Goal: Transaction & Acquisition: Purchase product/service

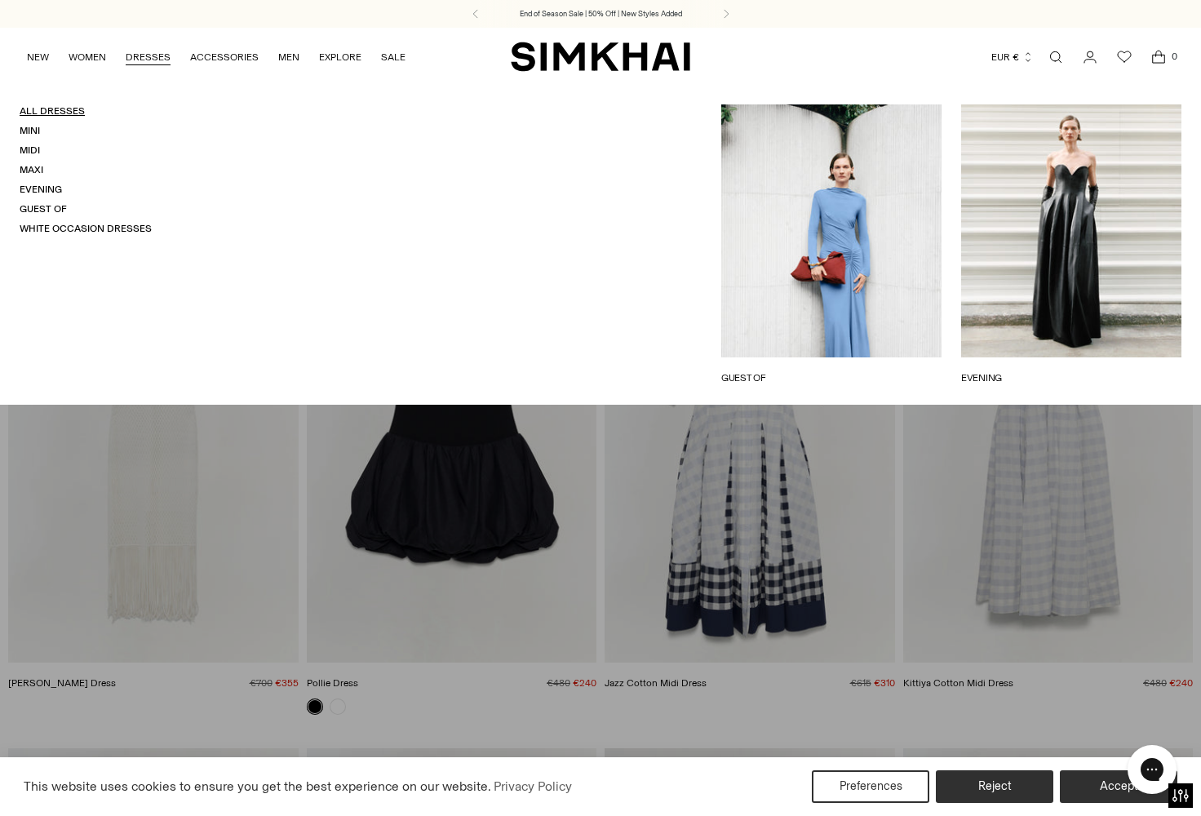
click at [52, 109] on link "All Dresses" at bounding box center [52, 110] width 65 height 11
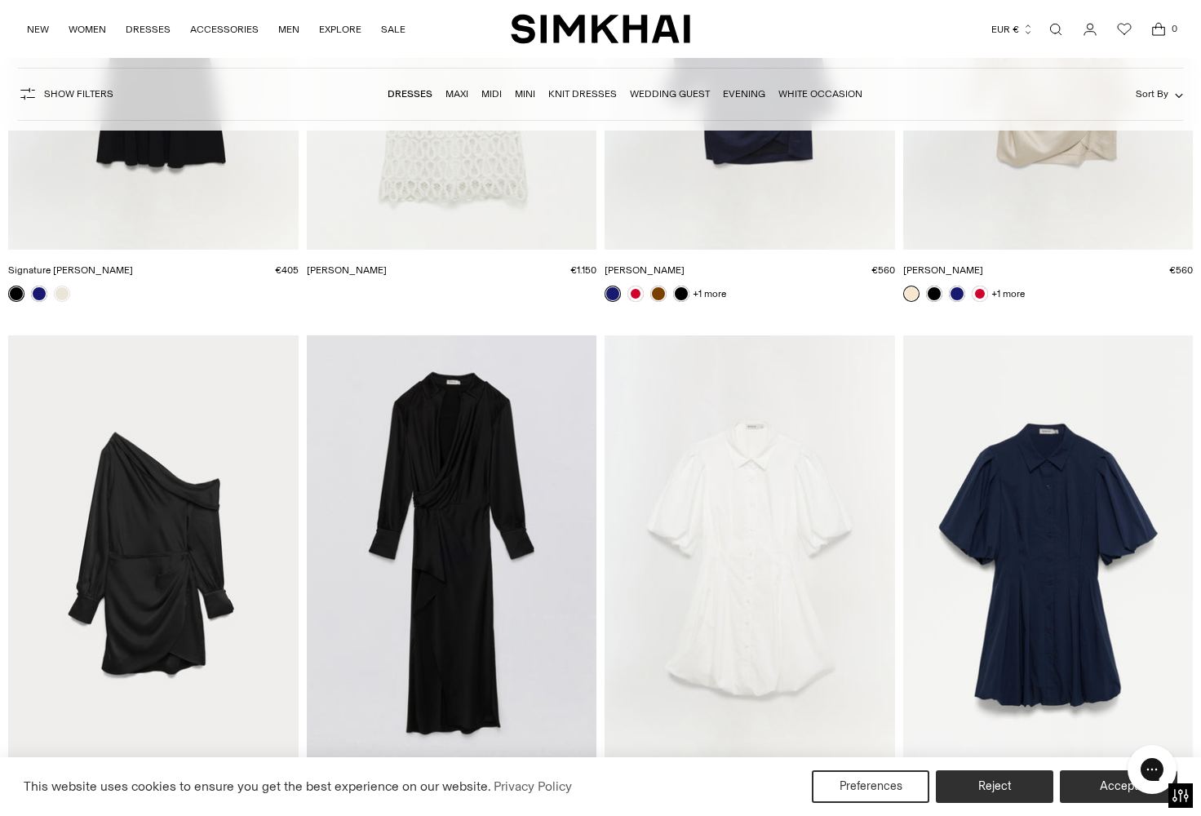
scroll to position [18659, 0]
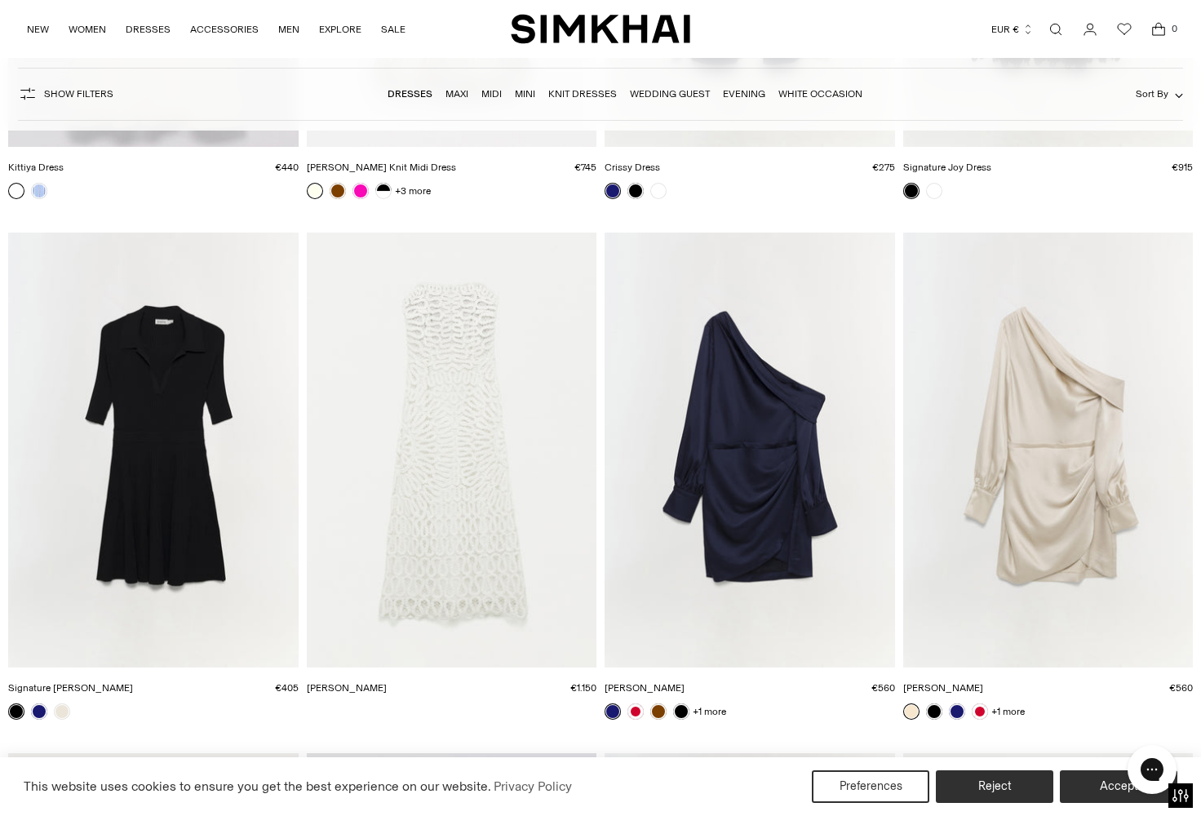
click at [0, 0] on img "Elise Dress" at bounding box center [0, 0] width 0 height 0
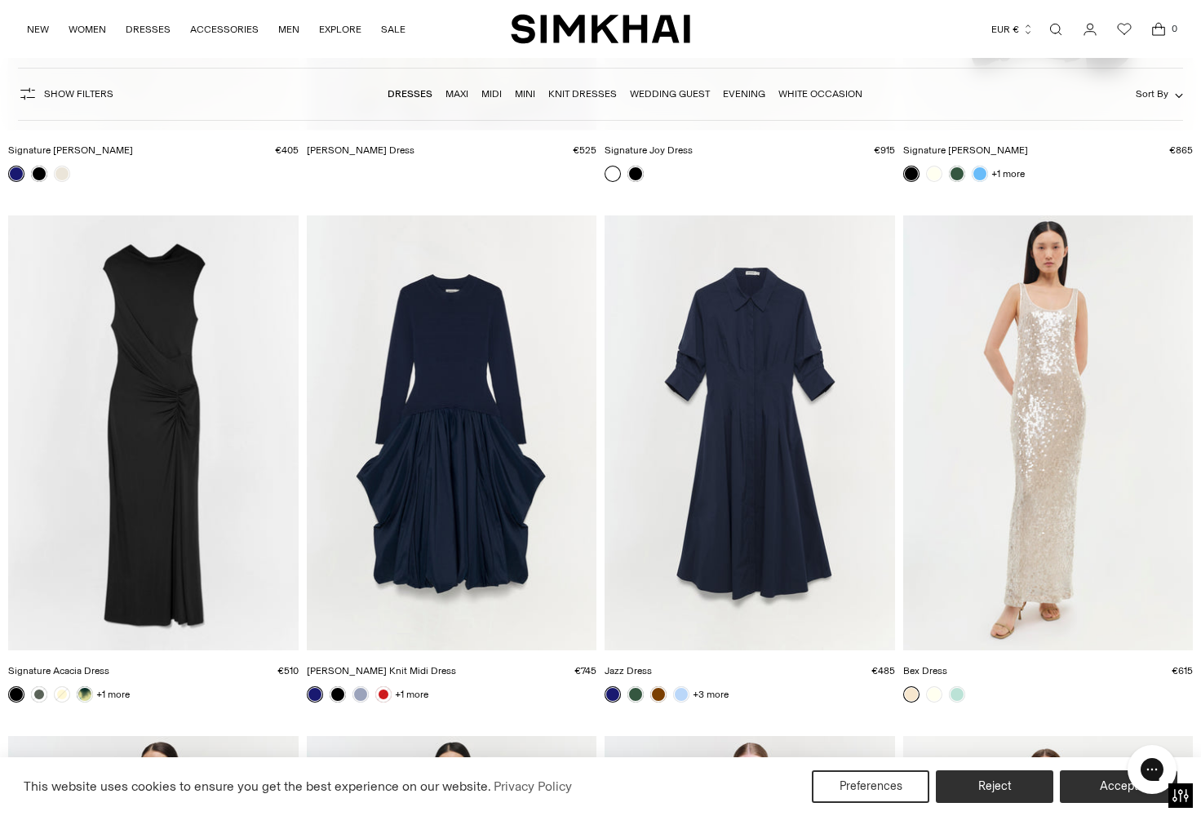
scroll to position [21517, 0]
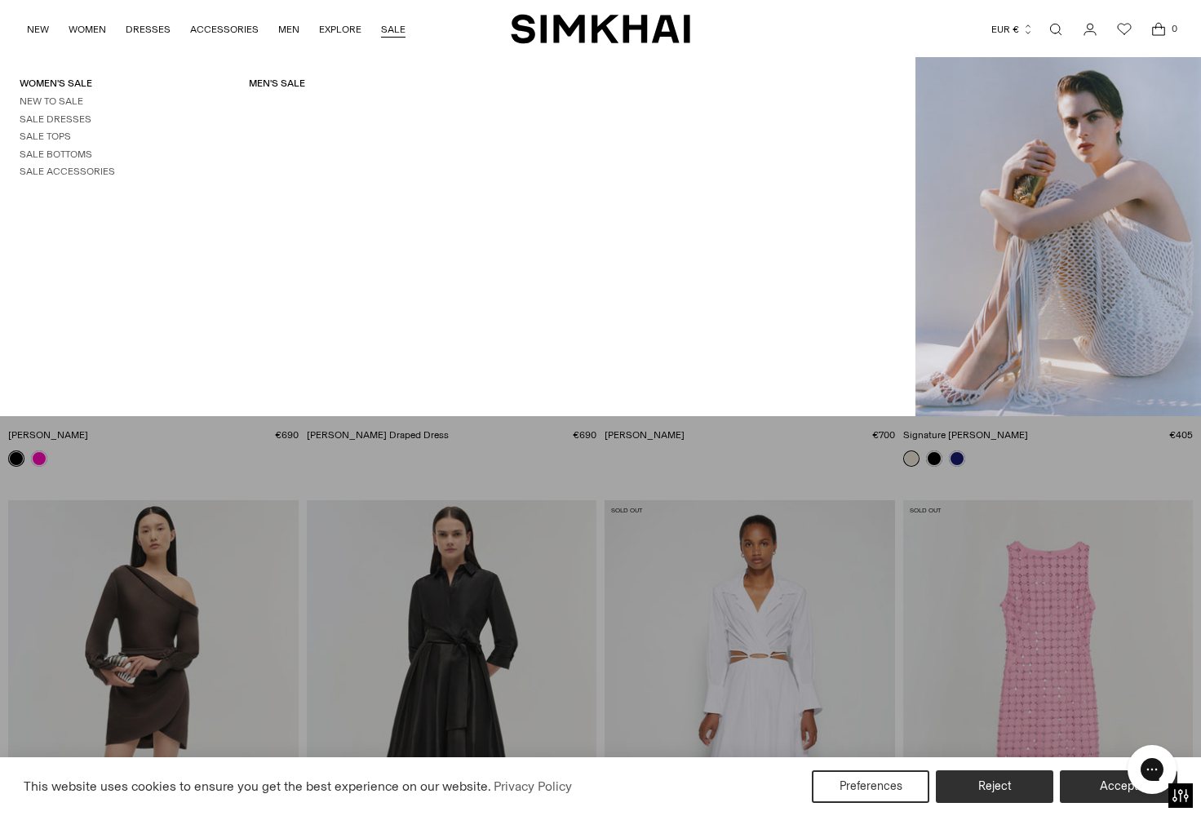
click at [386, 22] on link "SALE" at bounding box center [393, 29] width 24 height 36
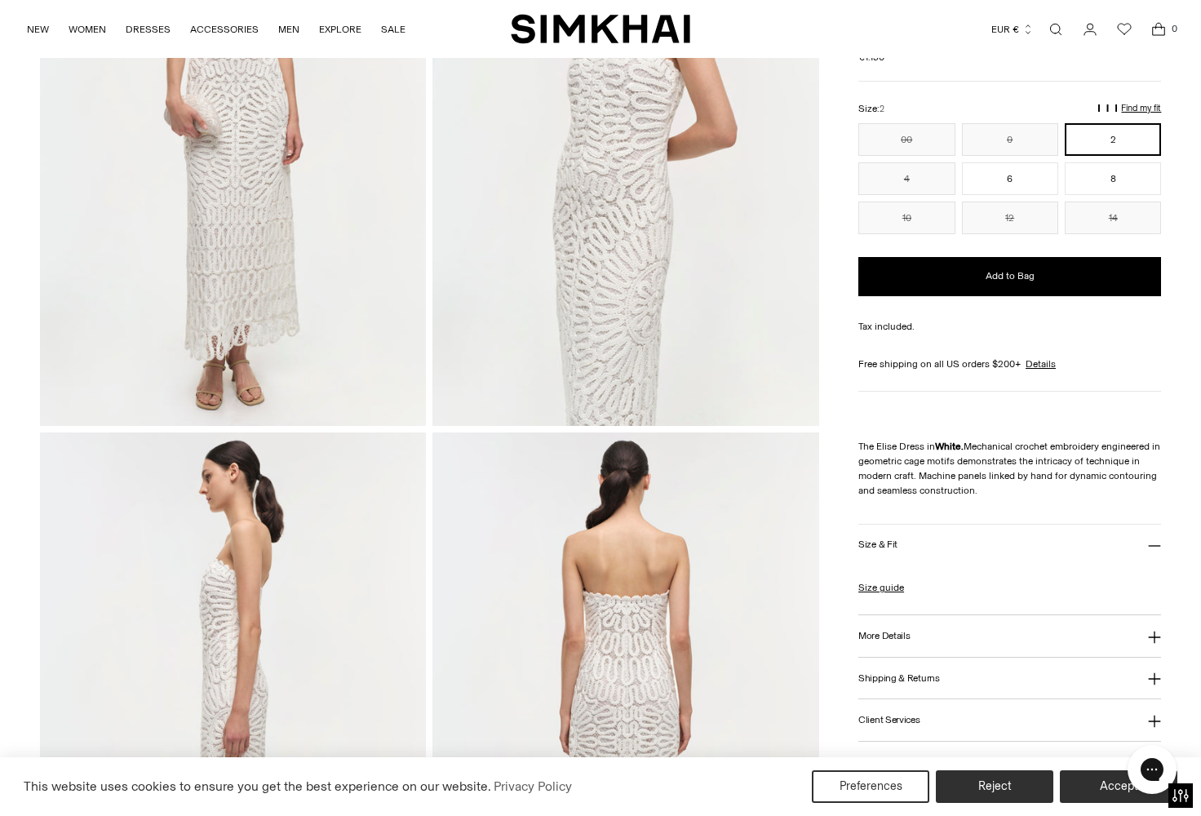
scroll to position [572, 0]
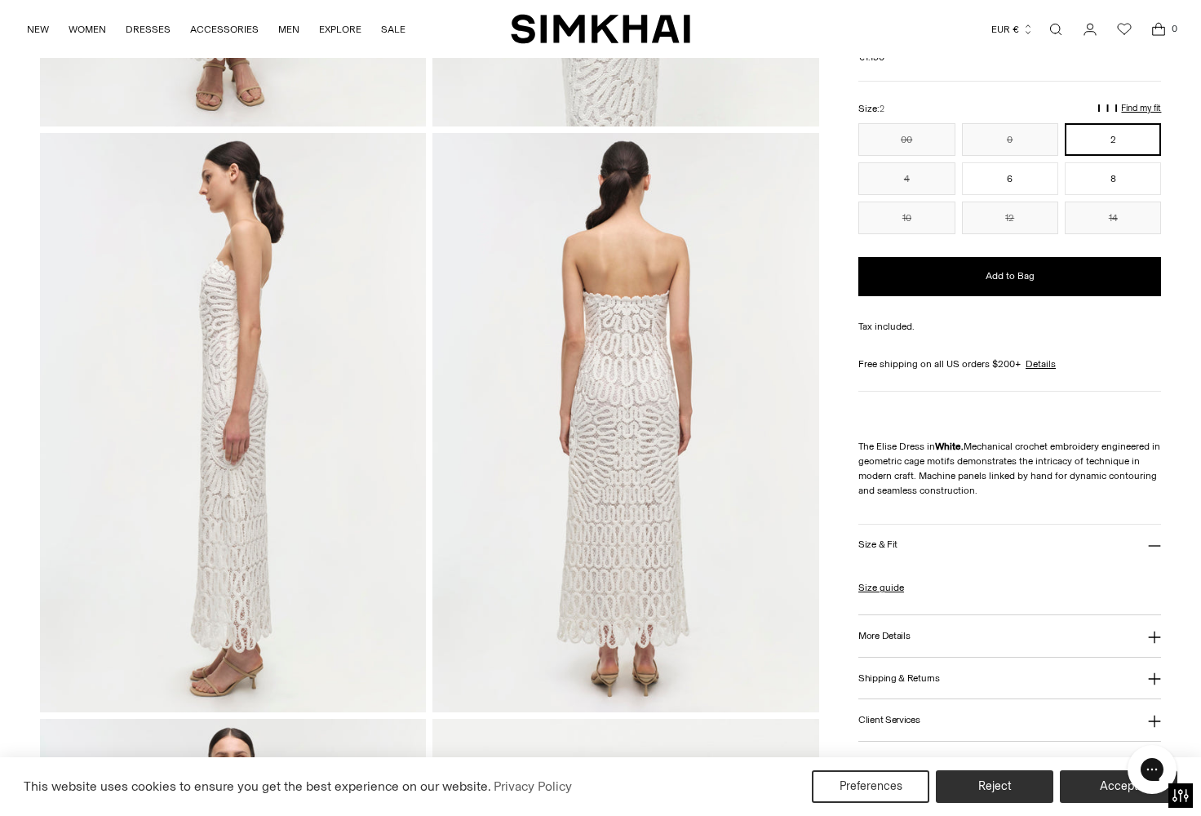
click at [587, 375] on img at bounding box center [626, 423] width 386 height 580
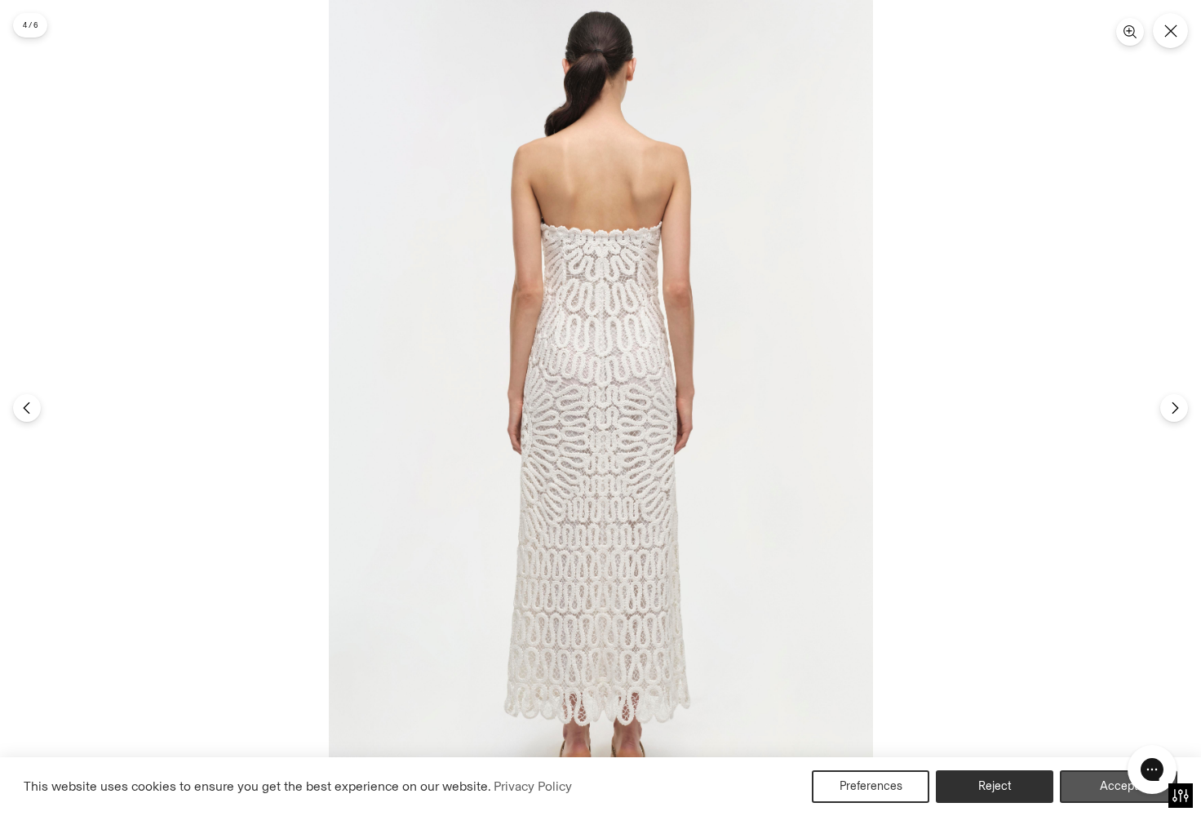
click at [1099, 780] on button "Accept" at bounding box center [1119, 787] width 118 height 33
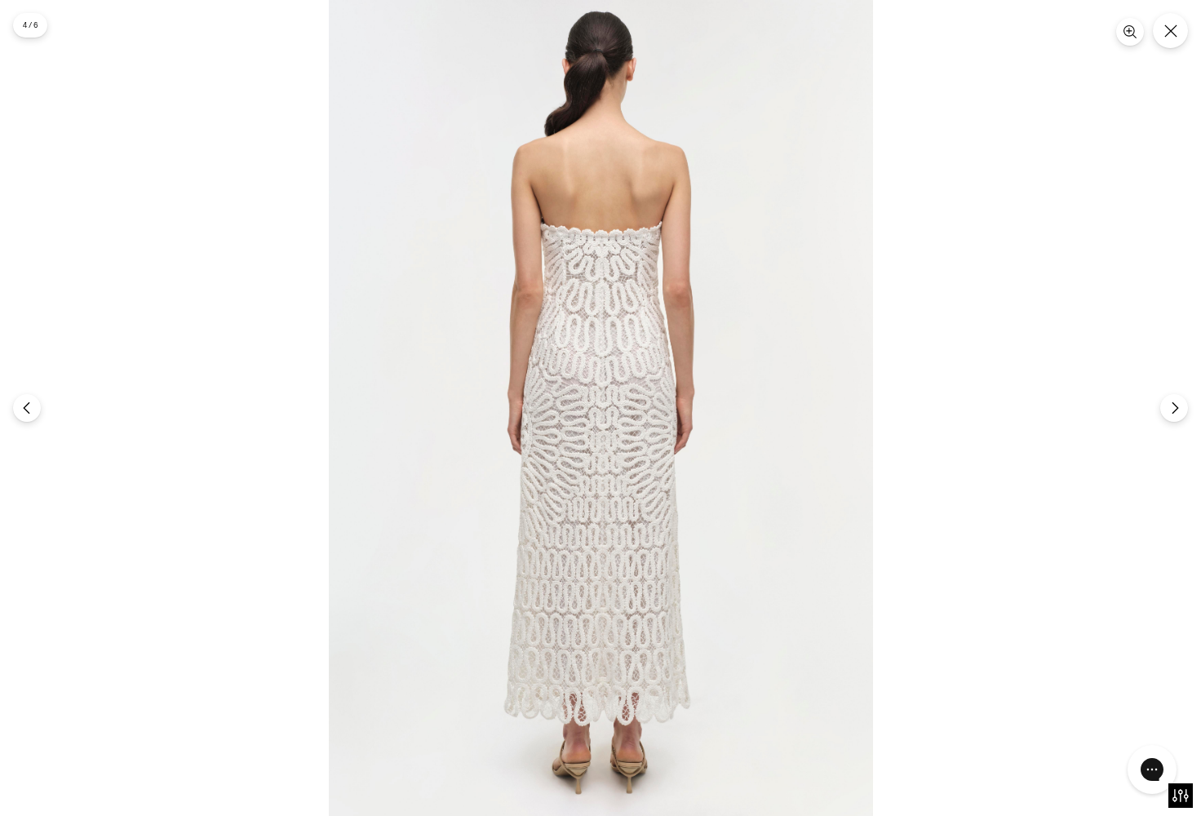
click at [637, 504] on img at bounding box center [601, 408] width 544 height 816
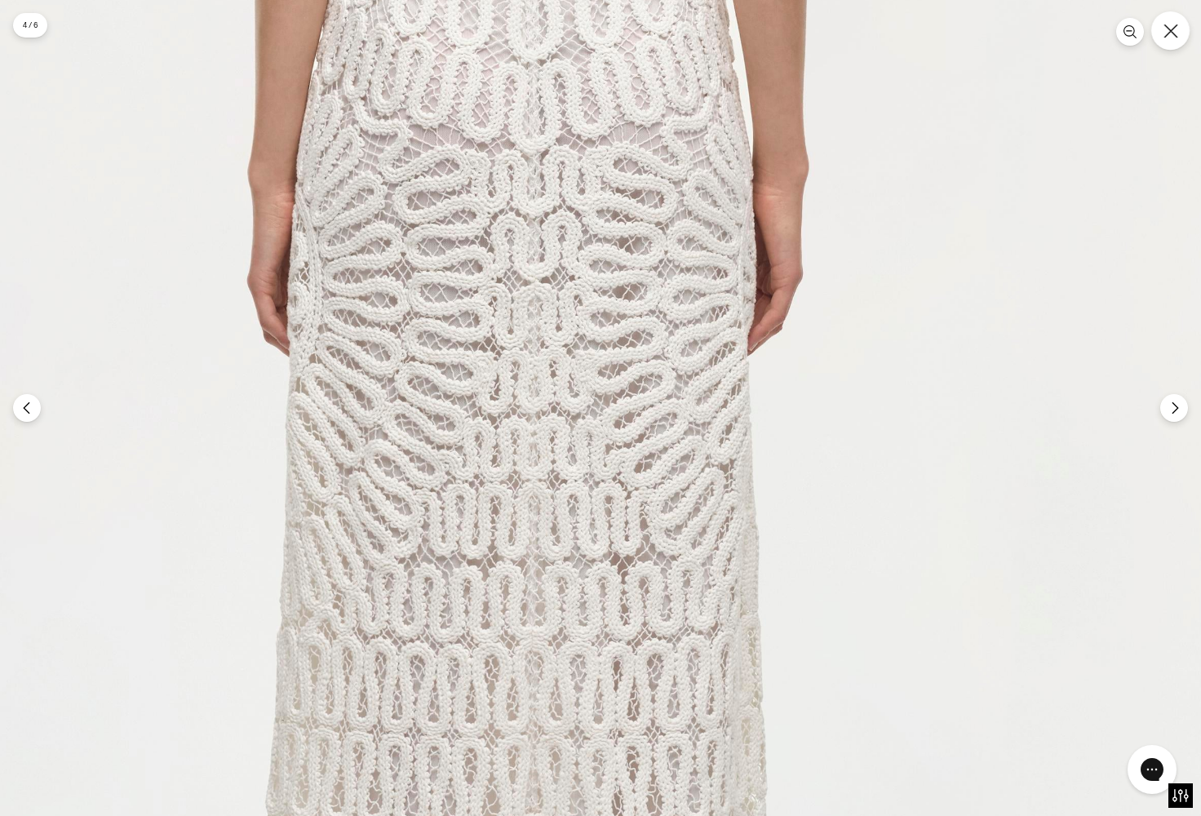
click at [1184, 28] on button "Close" at bounding box center [1171, 30] width 38 height 38
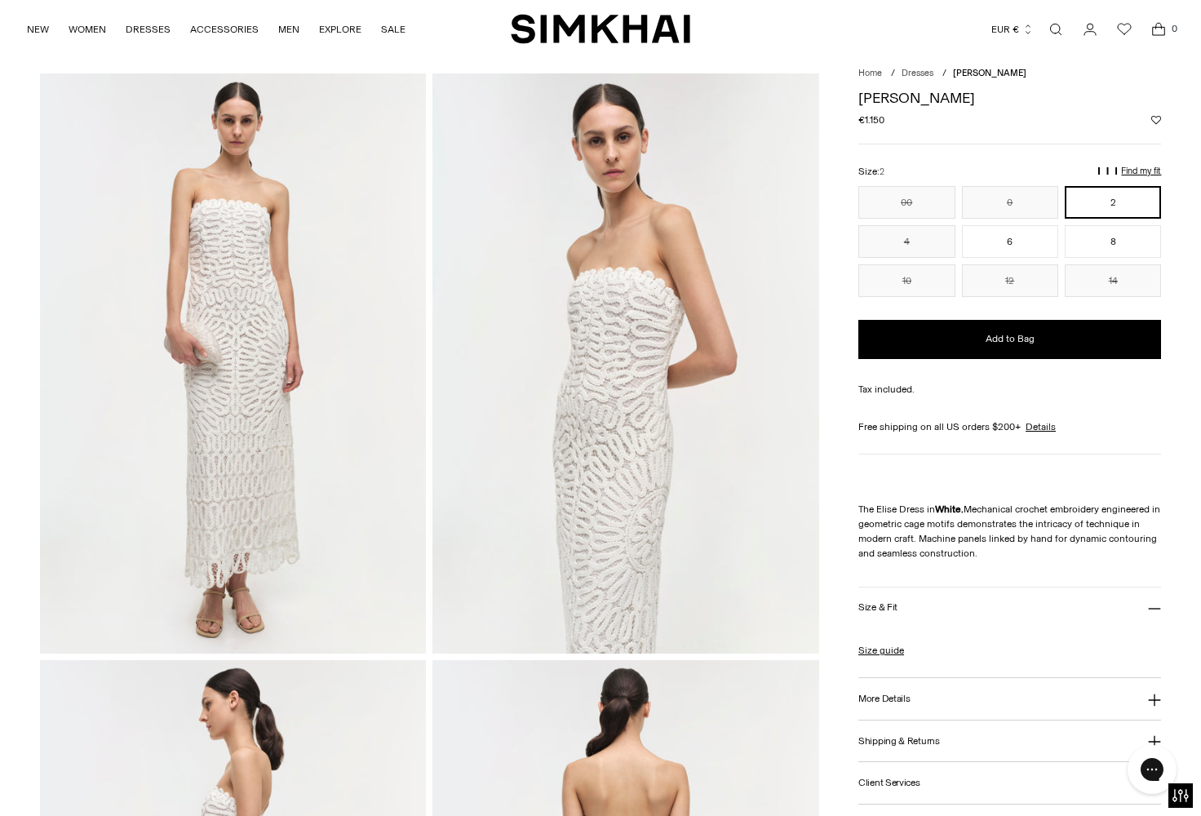
scroll to position [0, 0]
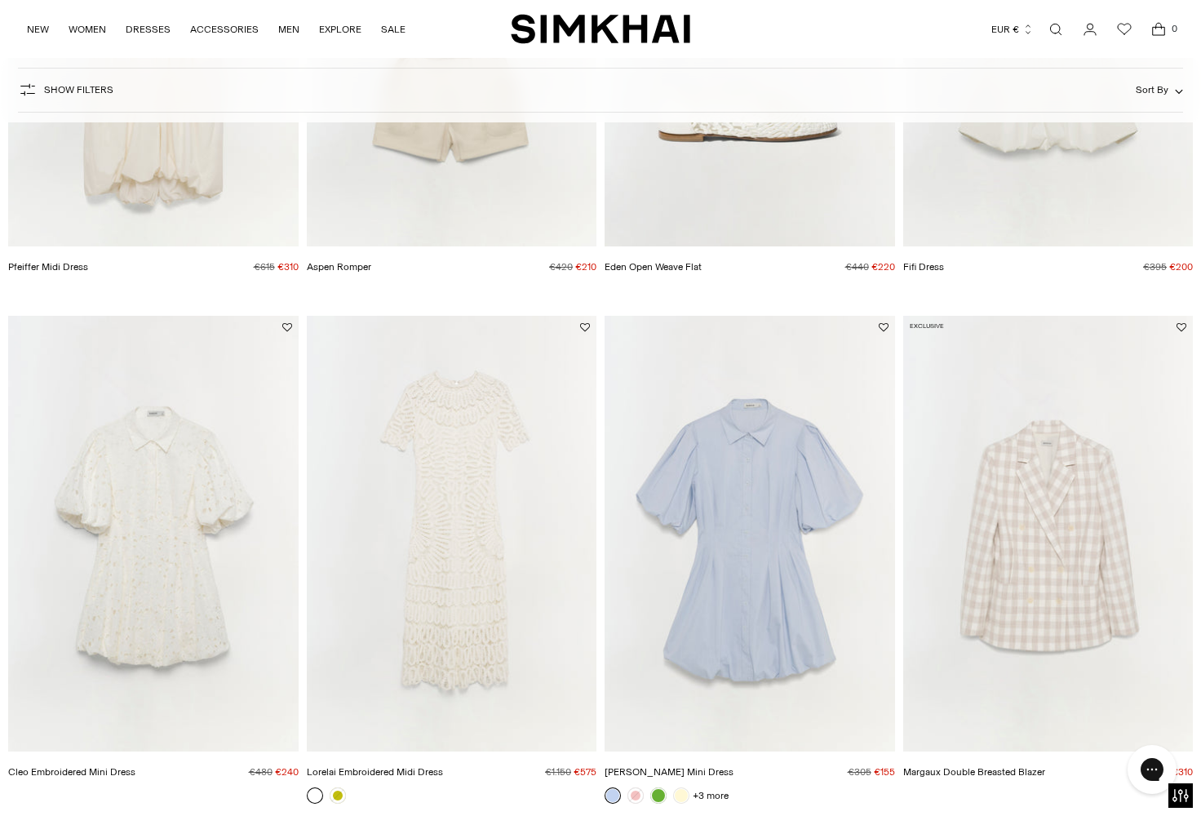
scroll to position [1037, 0]
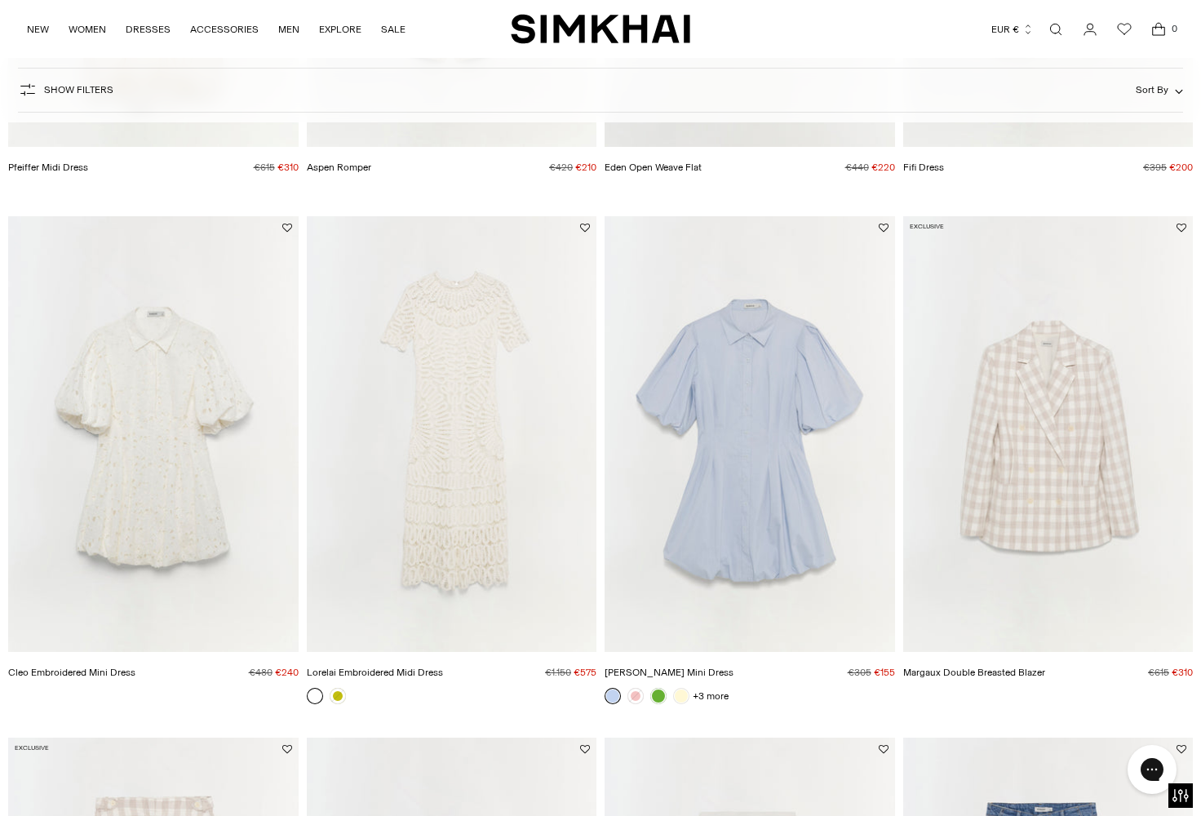
click at [0, 0] on img "Lorelai Embroidered Midi Dress" at bounding box center [0, 0] width 0 height 0
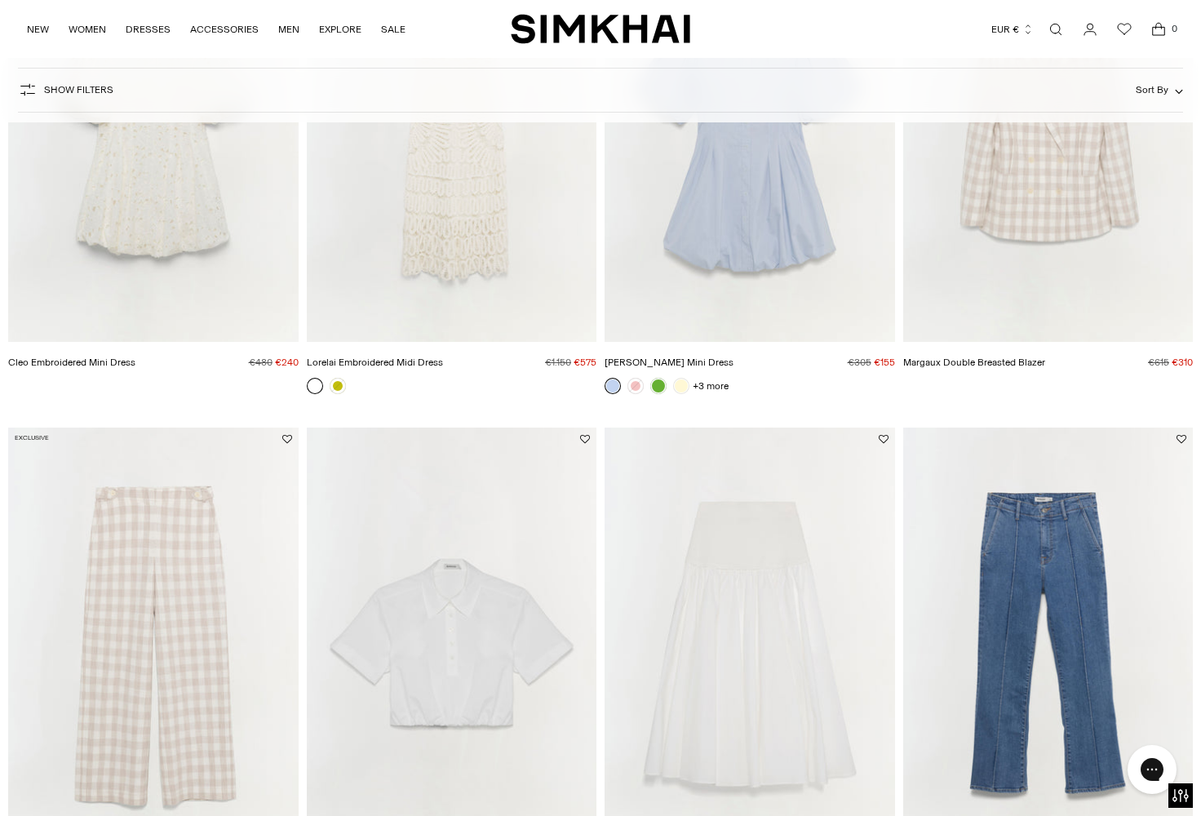
scroll to position [1801, 0]
